Goal: Task Accomplishment & Management: Complete application form

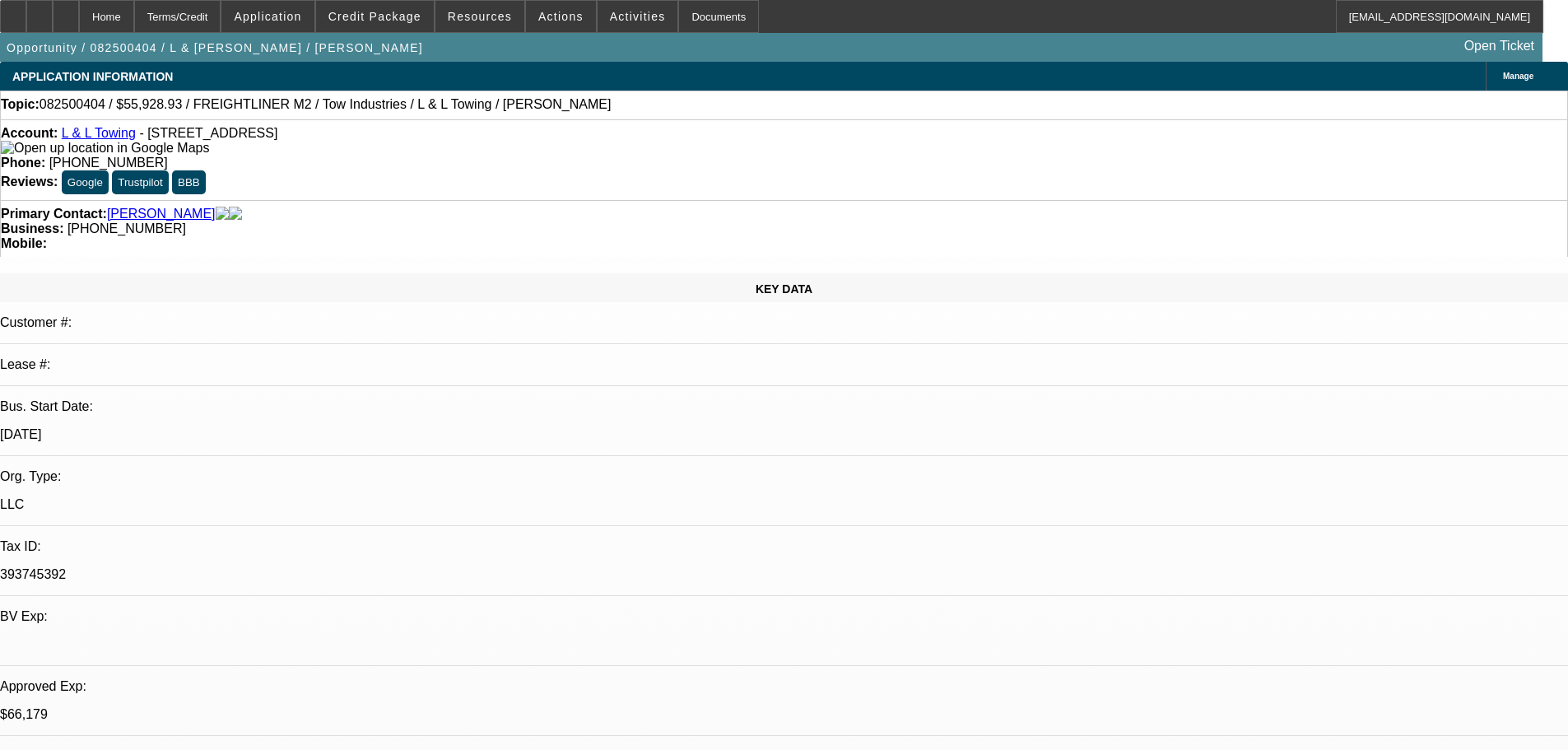
select select "0"
select select "2"
select select "0.1"
select select "4"
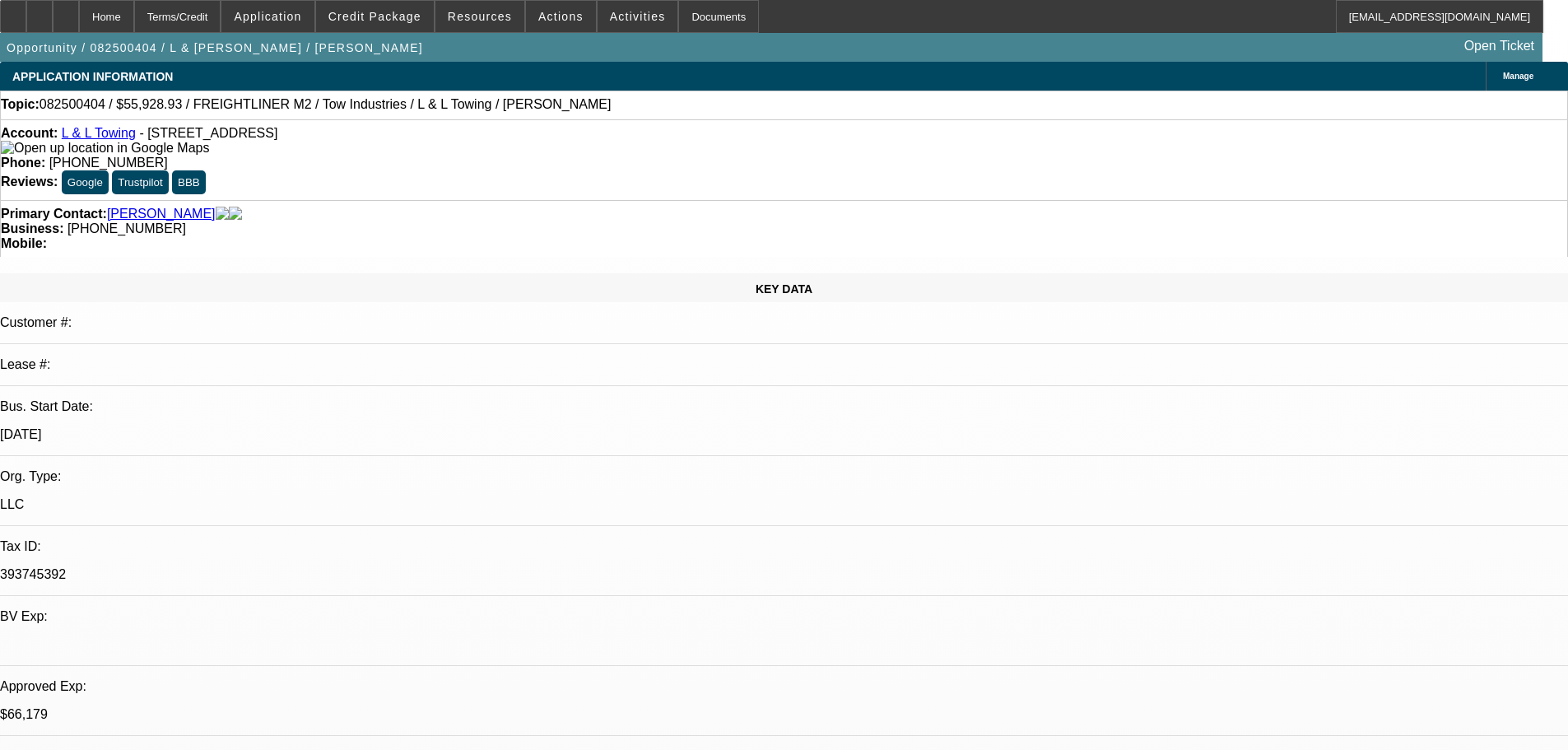
select select "0"
select select "2"
select select "0.1"
select select "4"
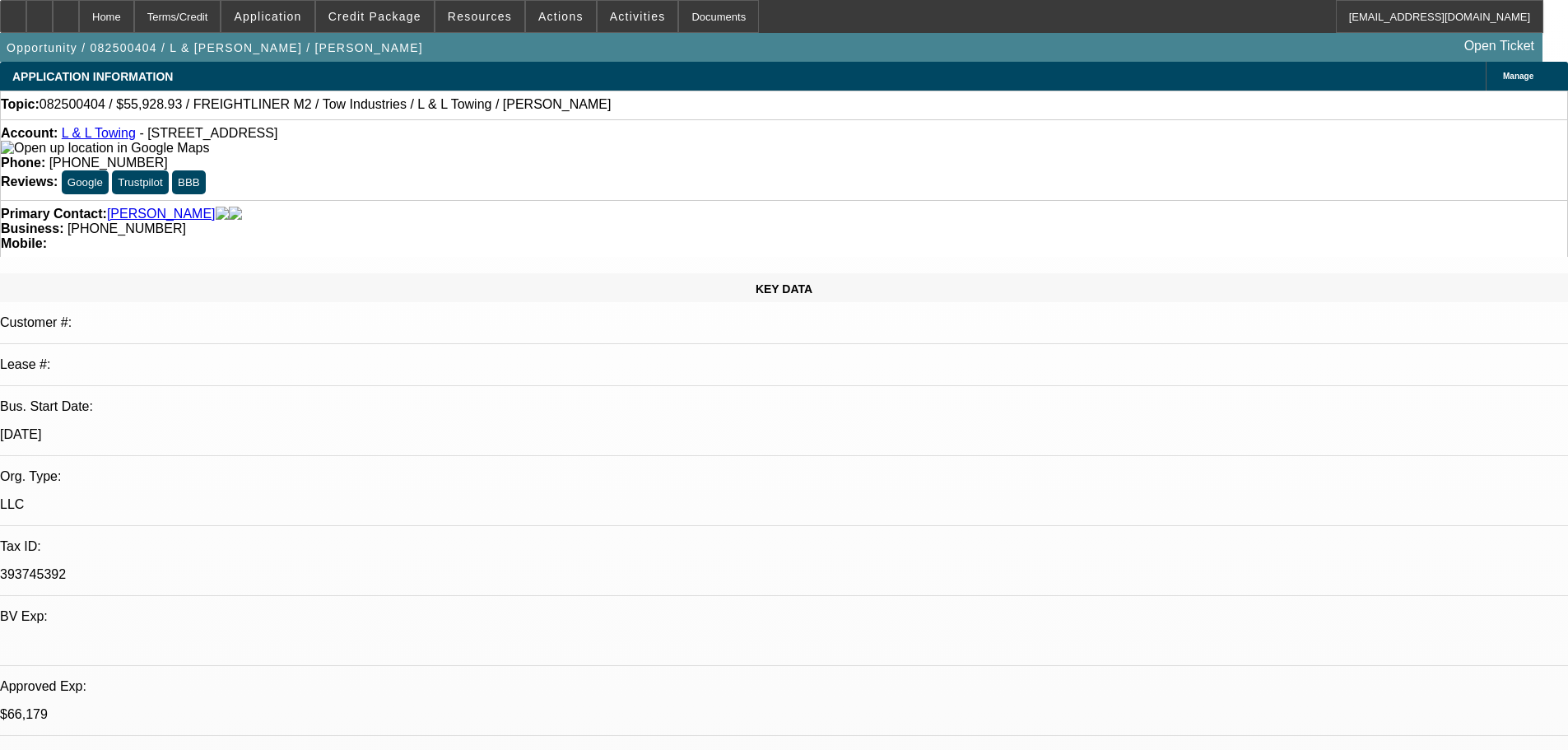
select select "0"
select select "2"
select select "0.1"
select select "4"
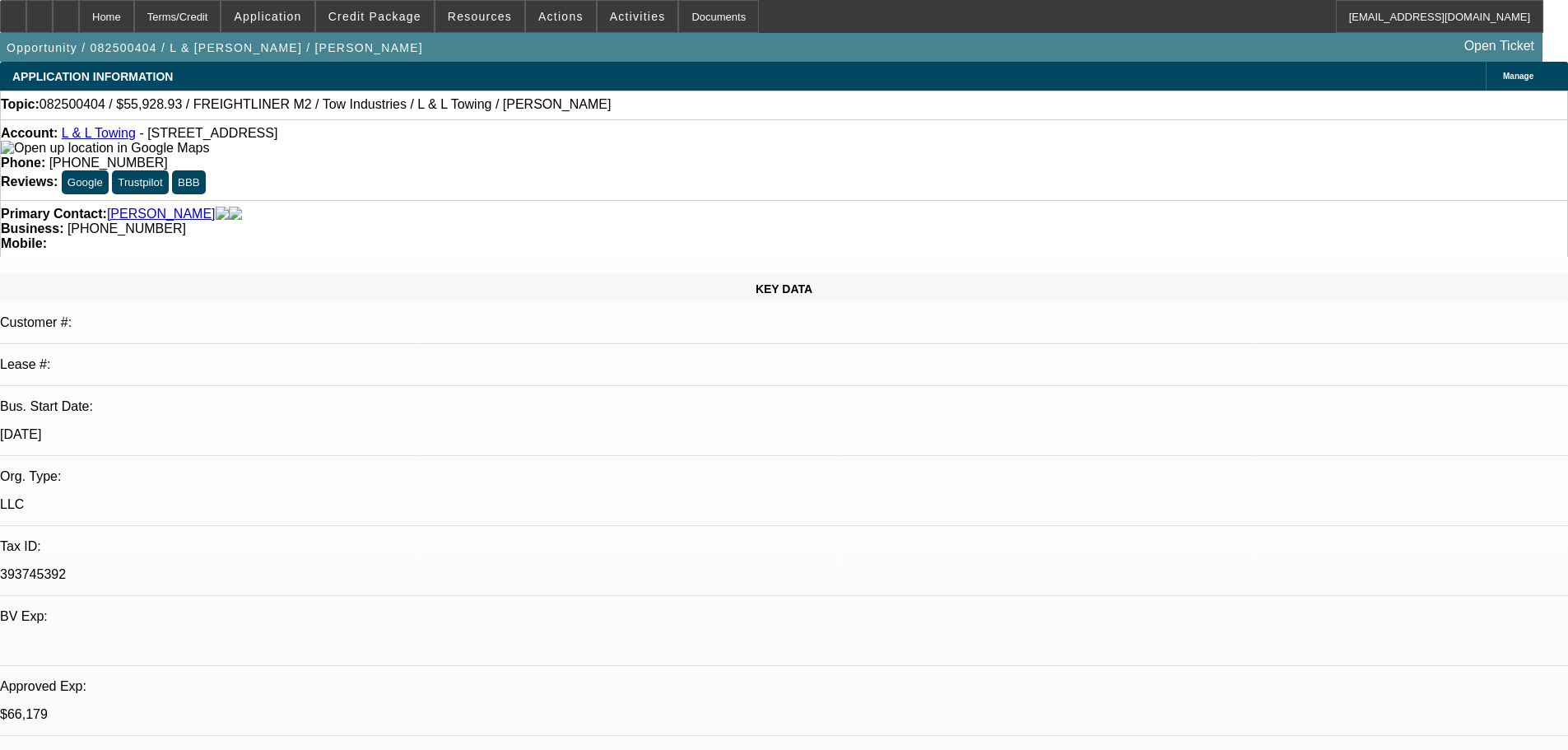
select select "0"
select select "2"
select select "0.1"
select select "4"
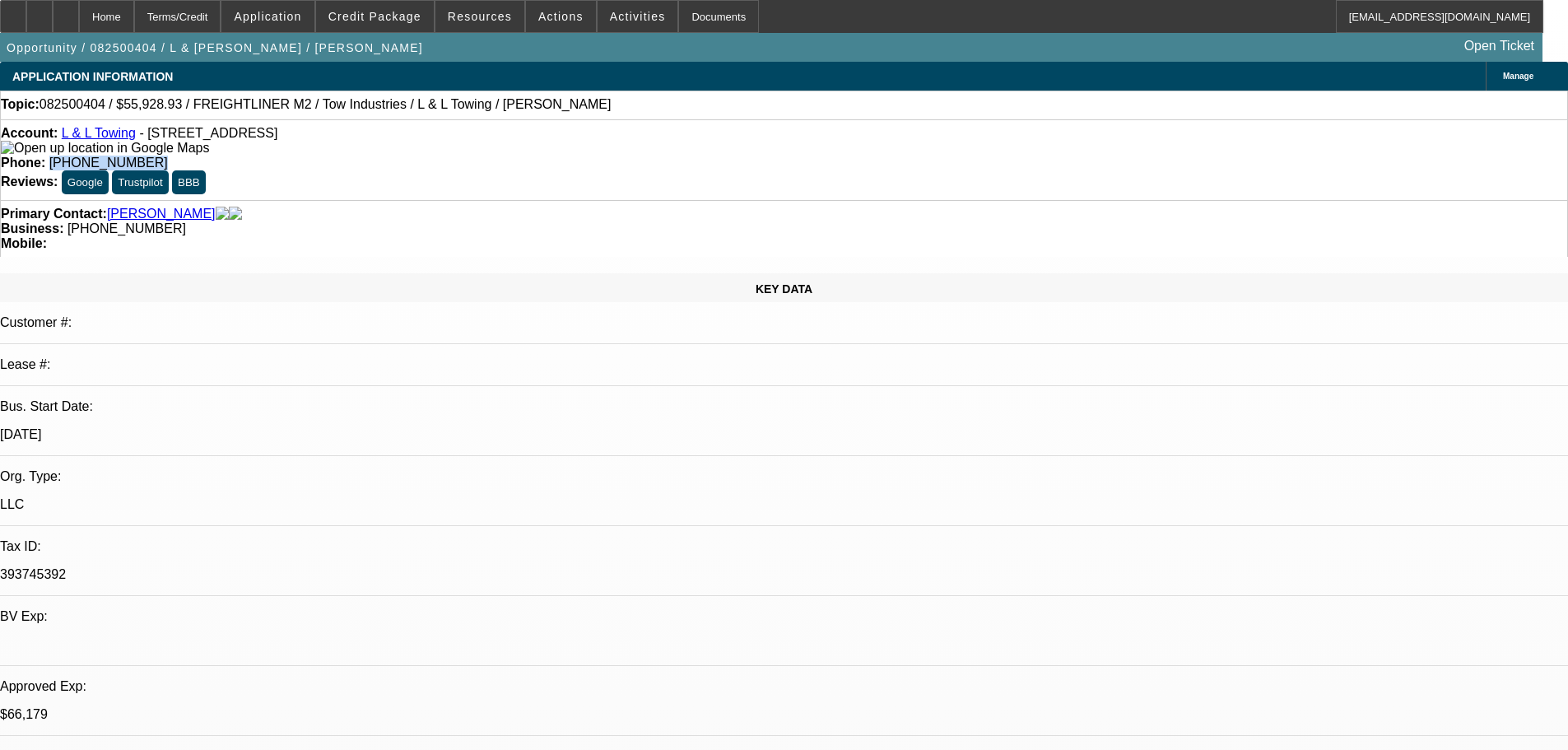
drag, startPoint x: 651, startPoint y: 134, endPoint x: 575, endPoint y: 144, distance: 76.7
click at [575, 156] on div "Phone: [PHONE_NUMBER]" at bounding box center [784, 163] width 1567 height 15
copy span "[PHONE_NUMBER]"
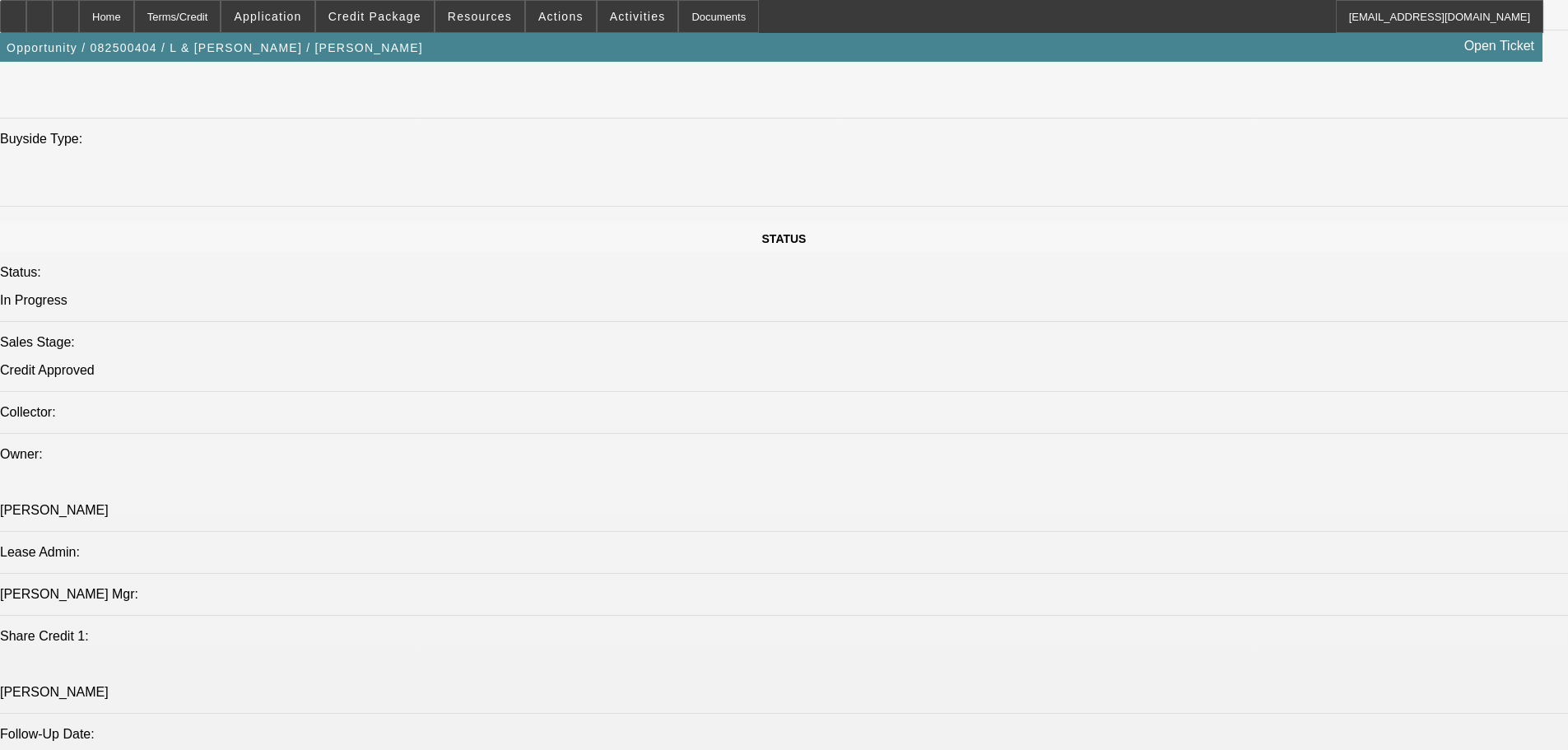
scroll to position [1482, 0]
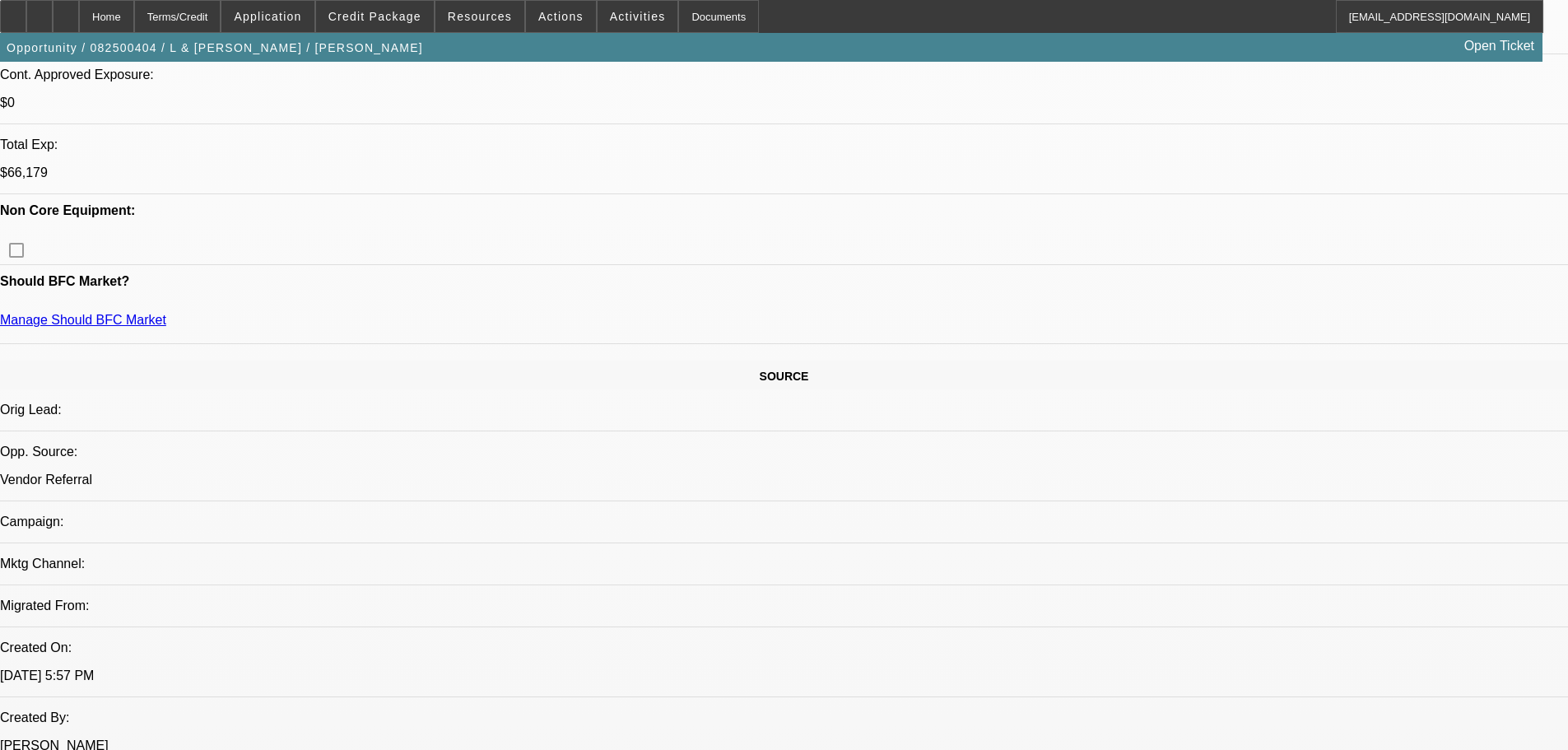
scroll to position [0, 0]
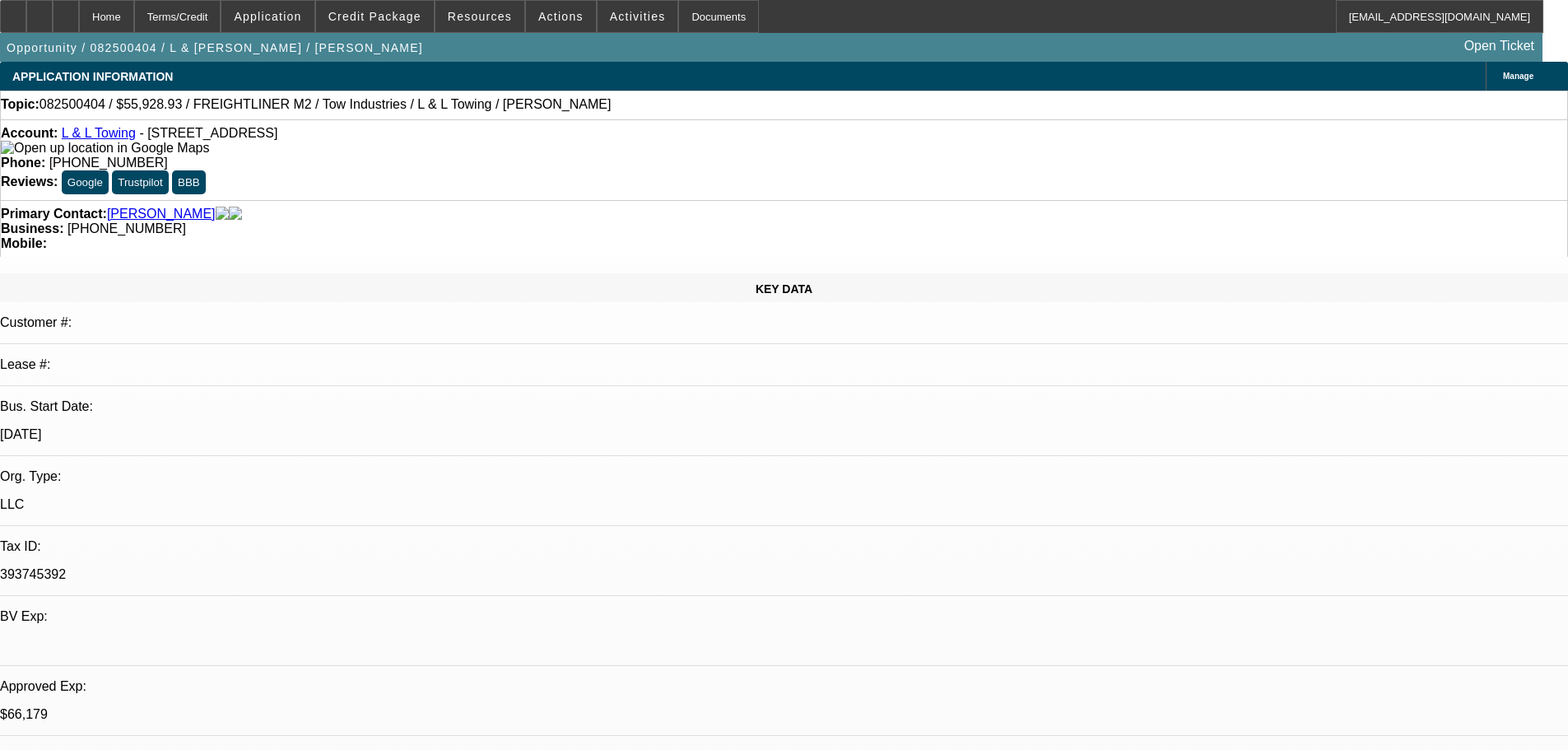
drag, startPoint x: 652, startPoint y: 133, endPoint x: 575, endPoint y: 145, distance: 77.9
click at [575, 145] on div "Account: L & L Towing - [STREET_ADDRESS] Phone: [PHONE_NUMBER] Reviews: Google …" at bounding box center [784, 160] width 1568 height 80
copy span "[PHONE_NUMBER]"
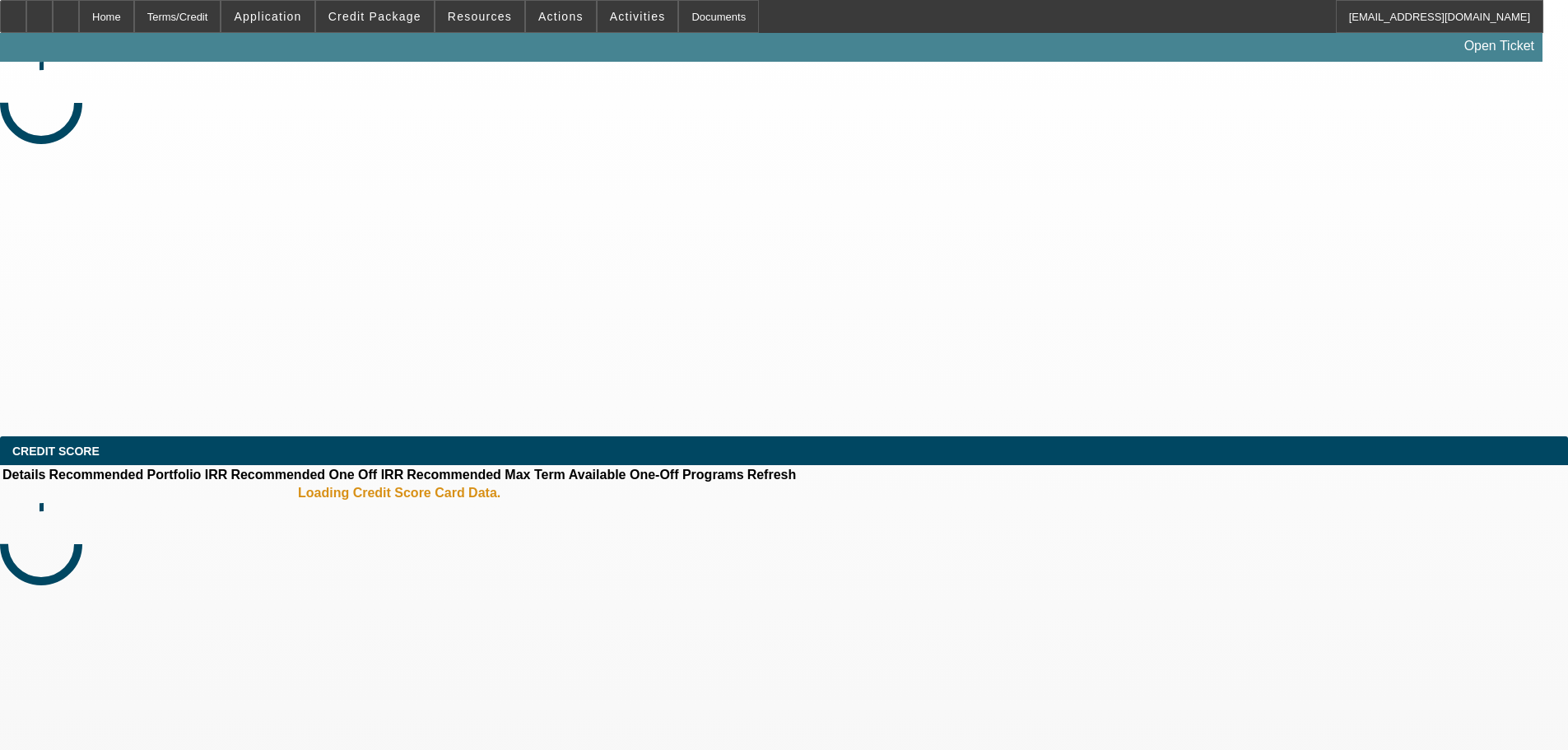
select select "0"
select select "2"
select select "0.1"
select select "4"
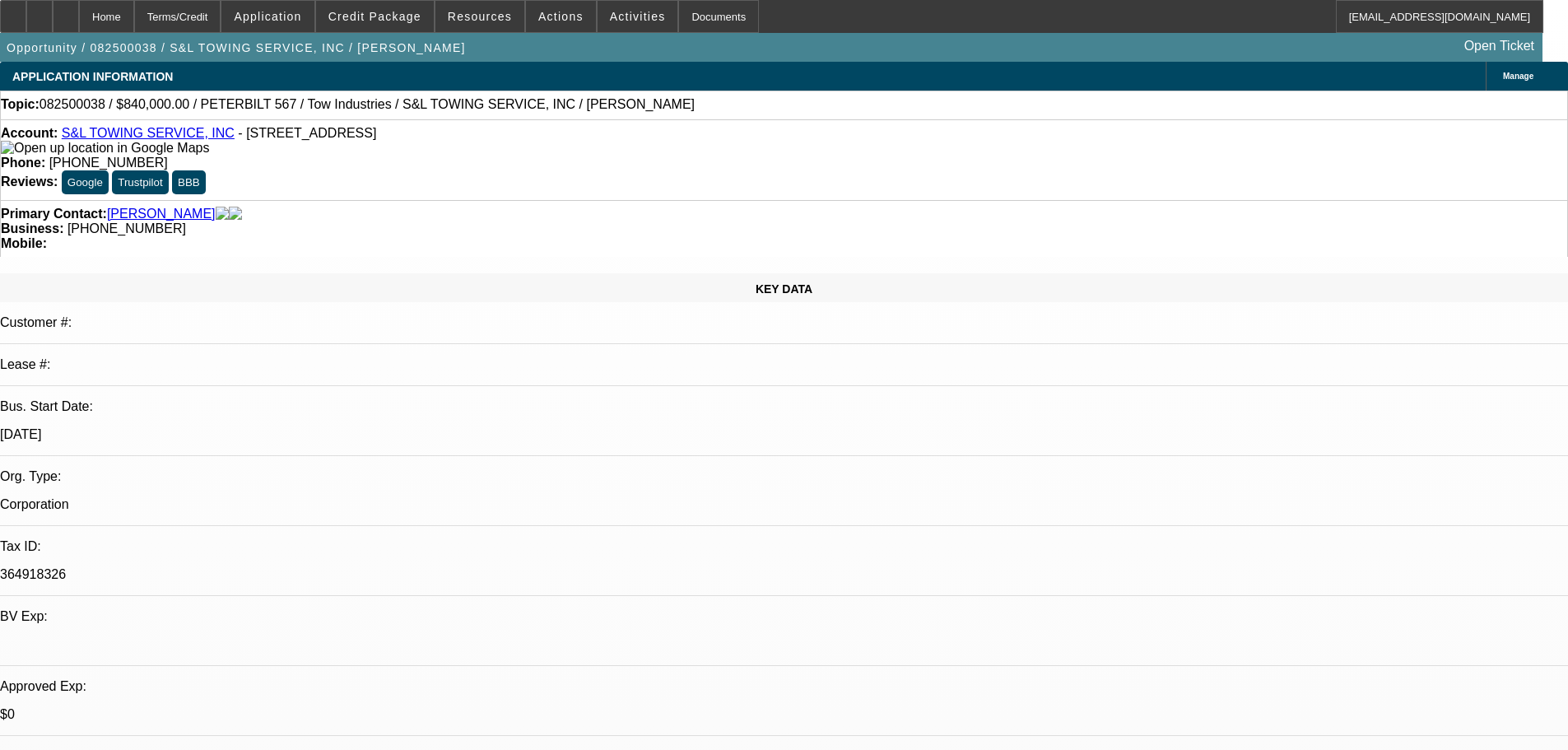
select select "0"
select select "2"
select select "0.1"
select select "4"
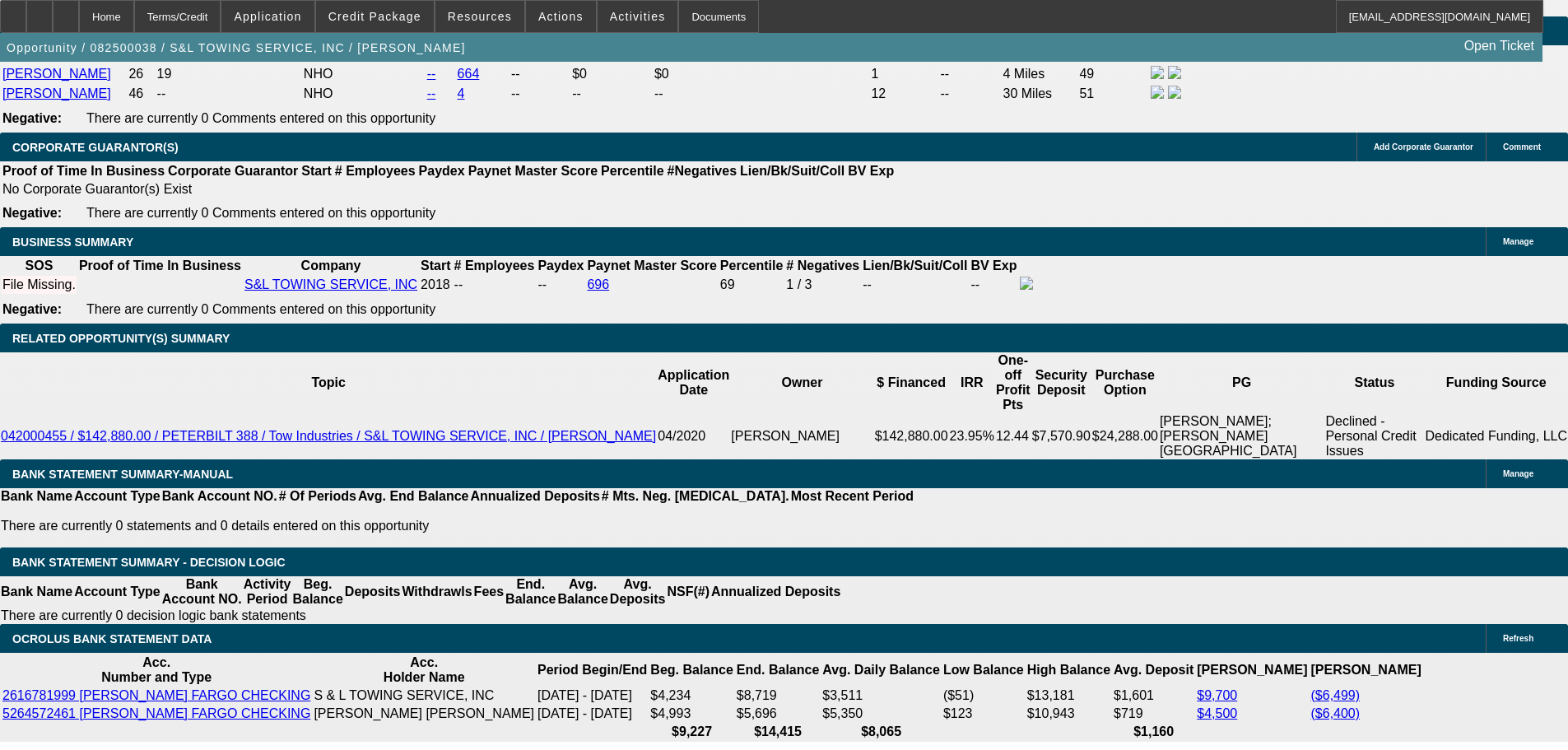
scroll to position [215, 0]
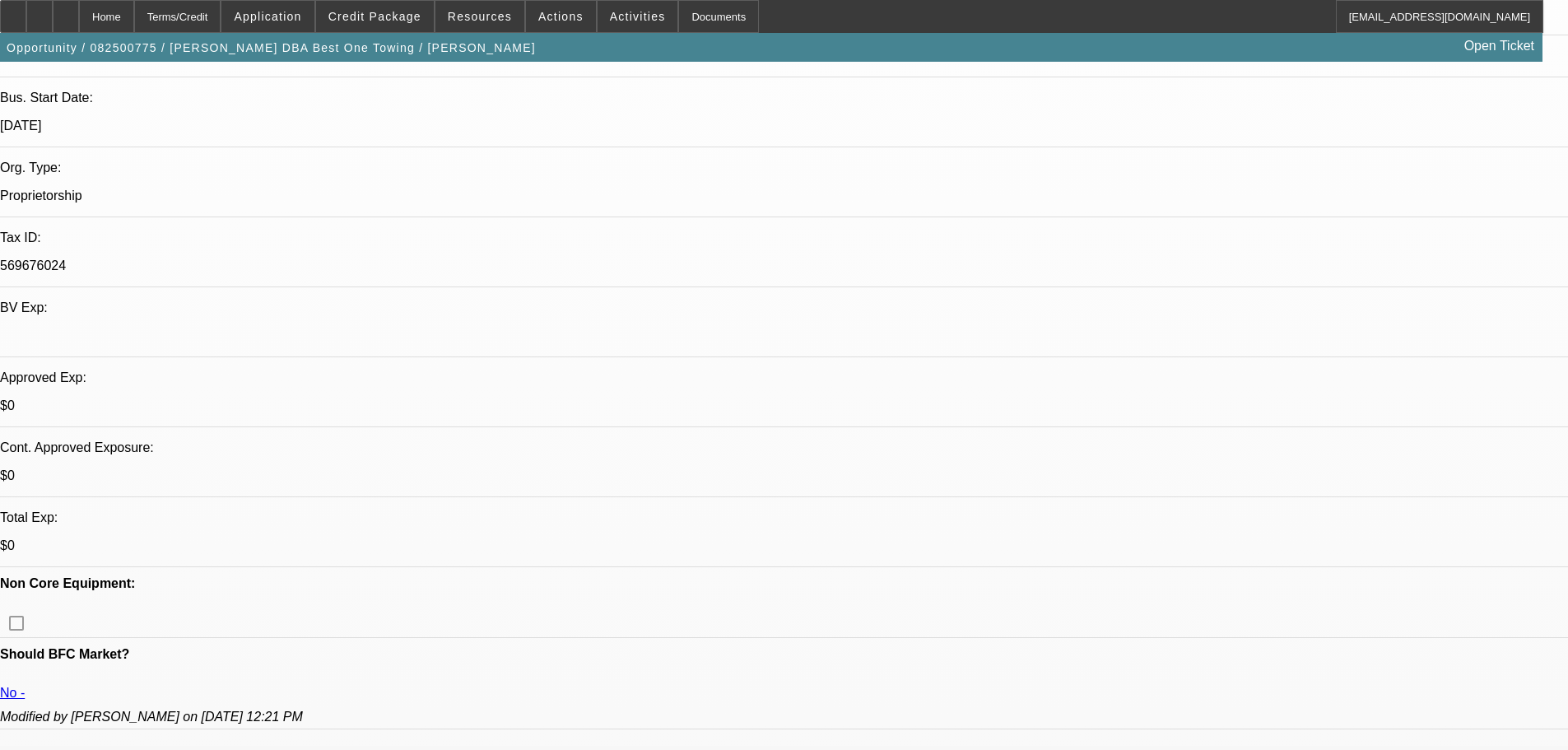
select select "0"
select select "2"
select select "0.1"
select select "4"
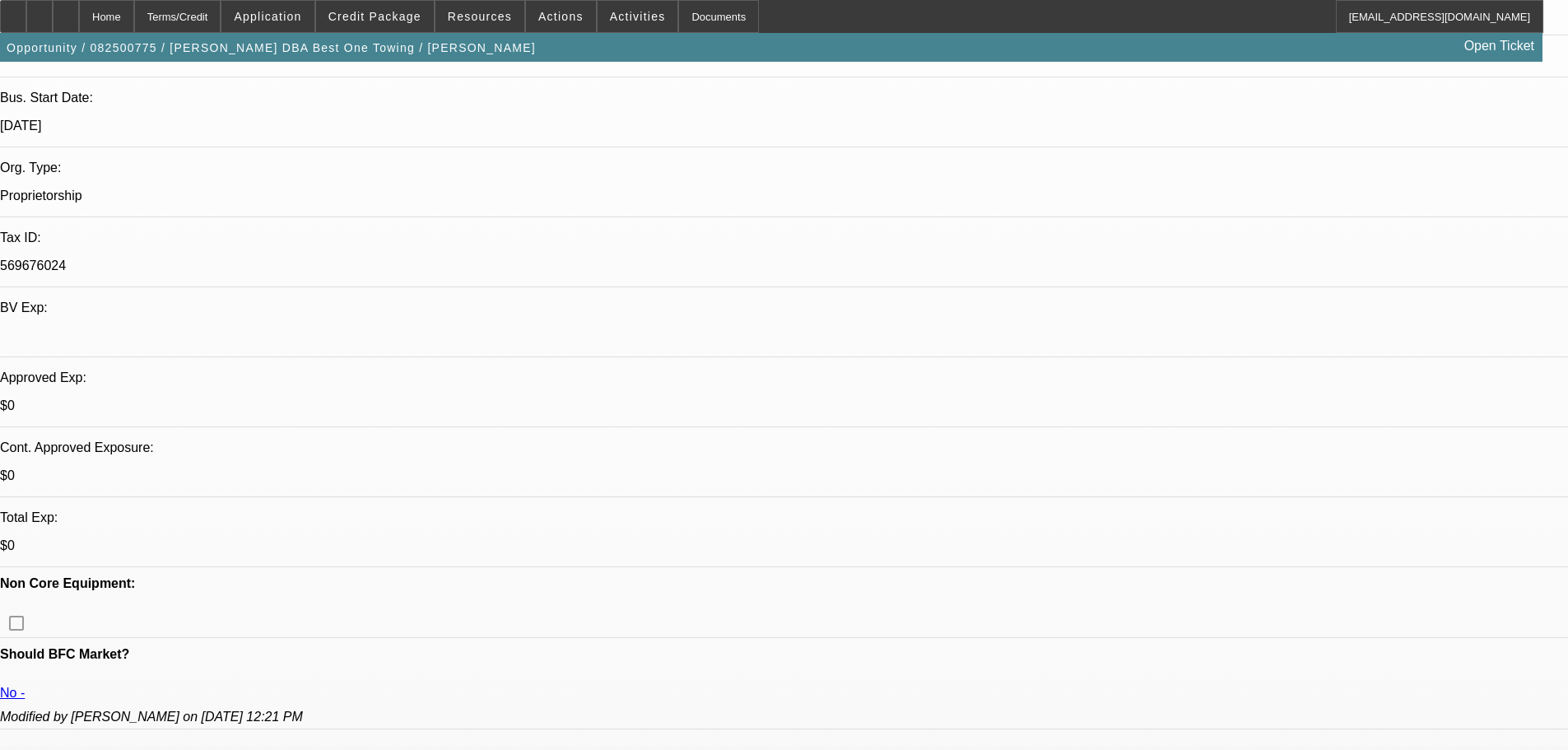
scroll to position [330, 0]
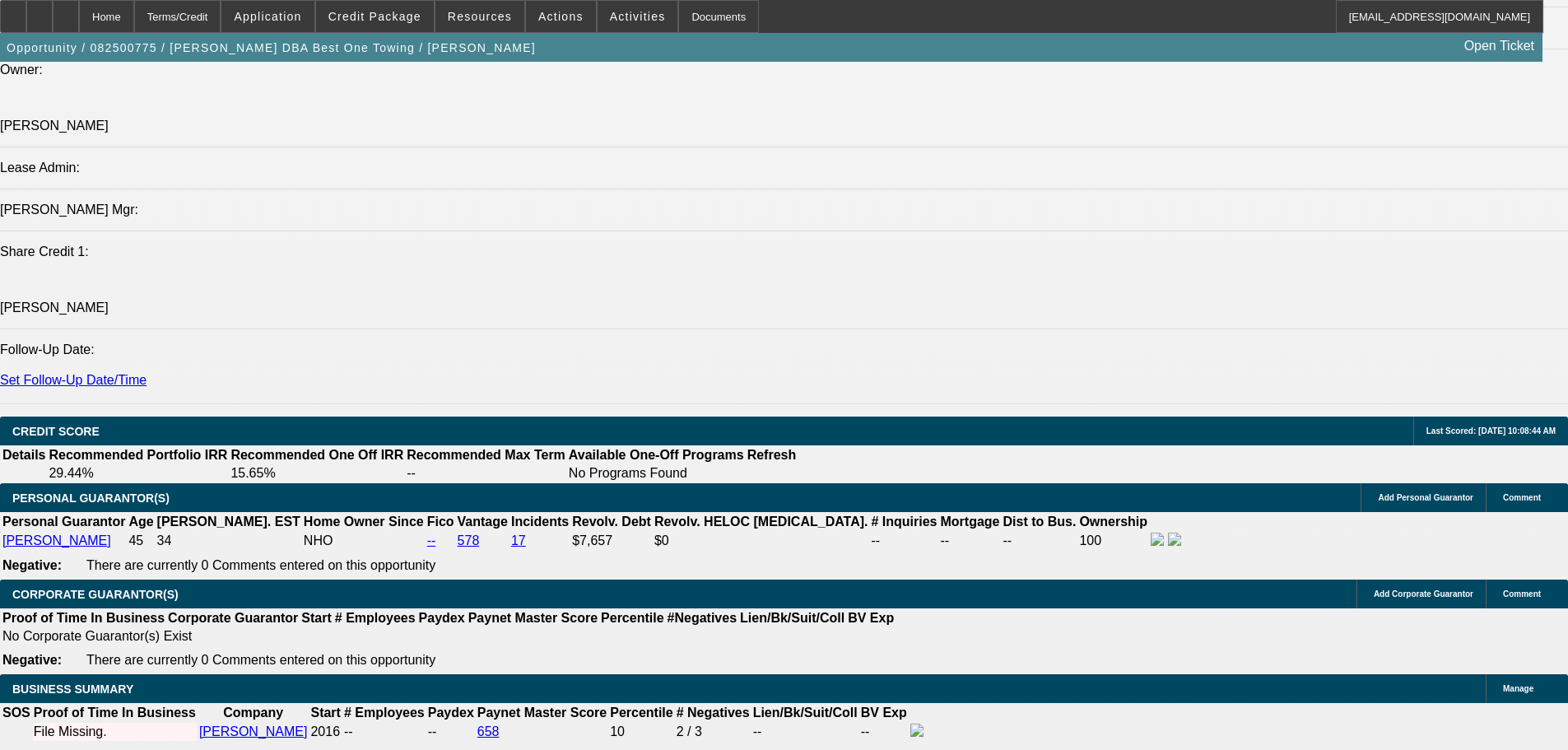
scroll to position [1739, 0]
